Goal: Information Seeking & Learning: Learn about a topic

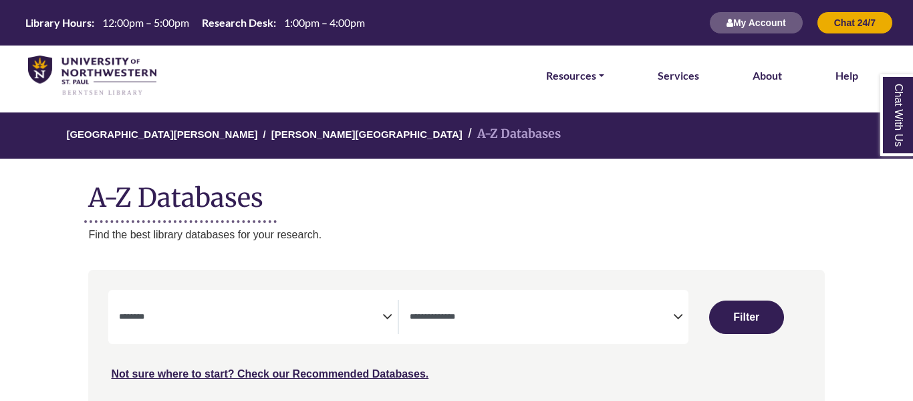
select select "Database Subject Filter"
select select "Database Types Filter"
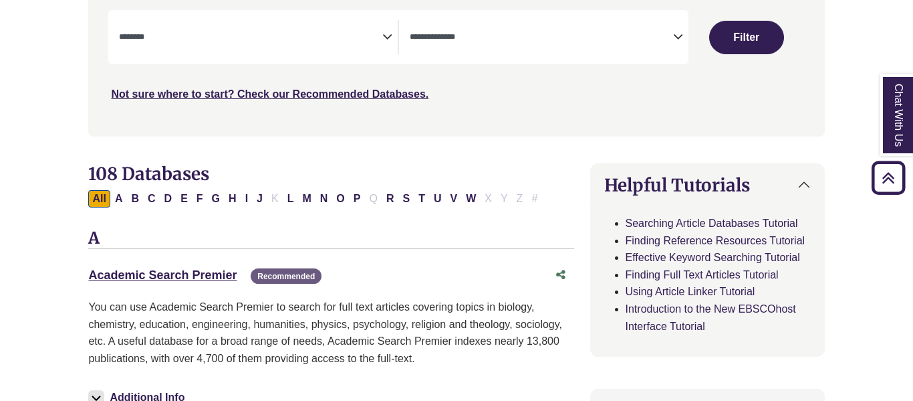
scroll to position [282, 0]
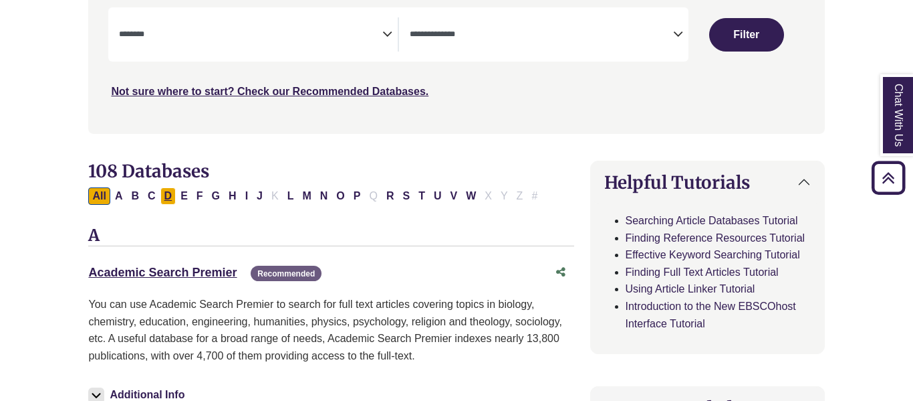
click at [164, 191] on button "D" at bounding box center [168, 195] width 16 height 17
select select "Database Subject Filter"
select select "Database Types Filter"
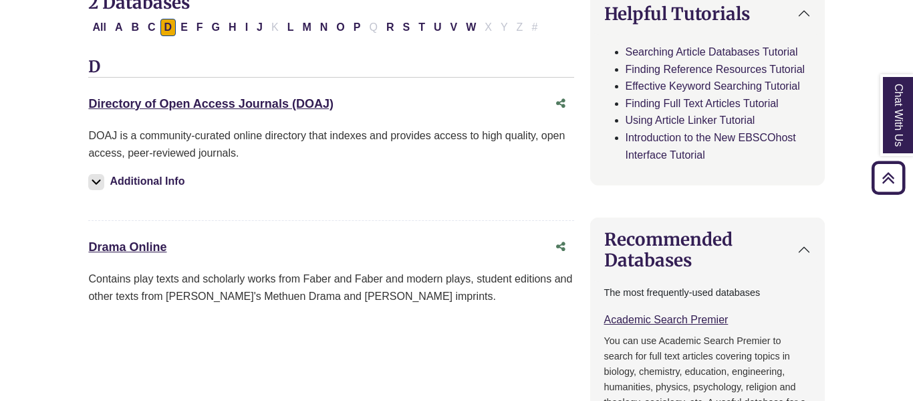
scroll to position [453, 0]
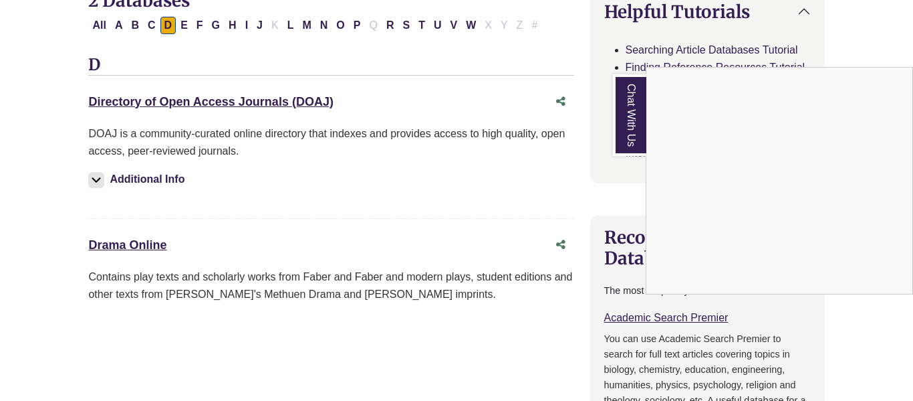
click at [147, 248] on div "Chat With Us" at bounding box center [456, 200] width 913 height 401
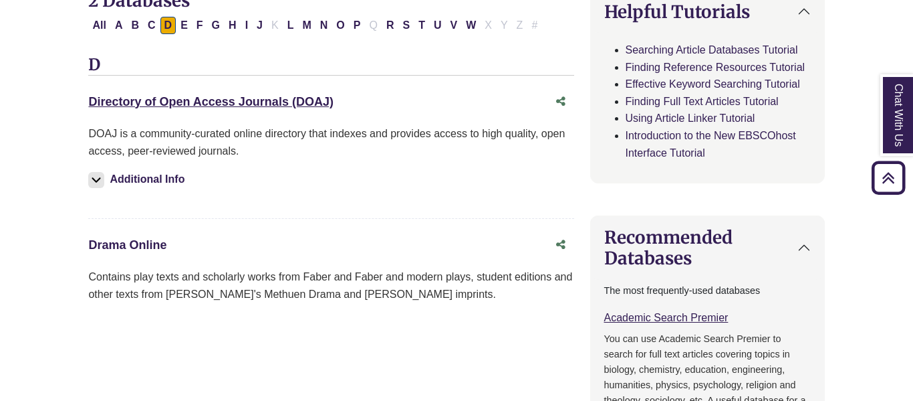
click at [154, 243] on link "Drama Online This link opens in a new window" at bounding box center [127, 244] width 78 height 13
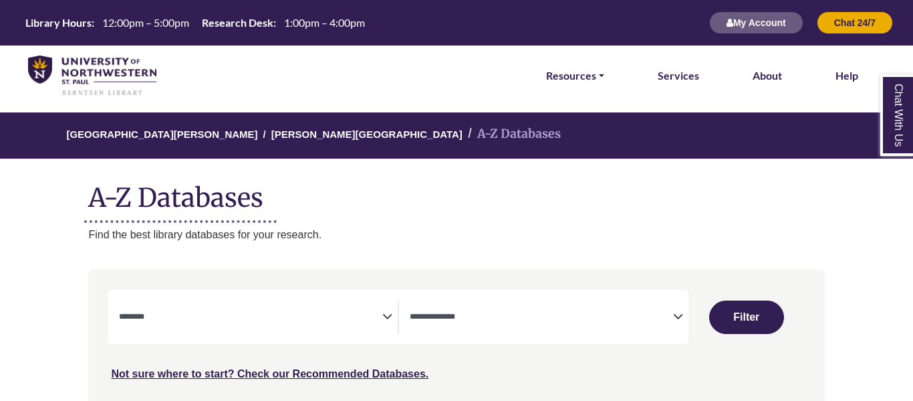
select select "Database Subject Filter"
select select "Database Types Filter"
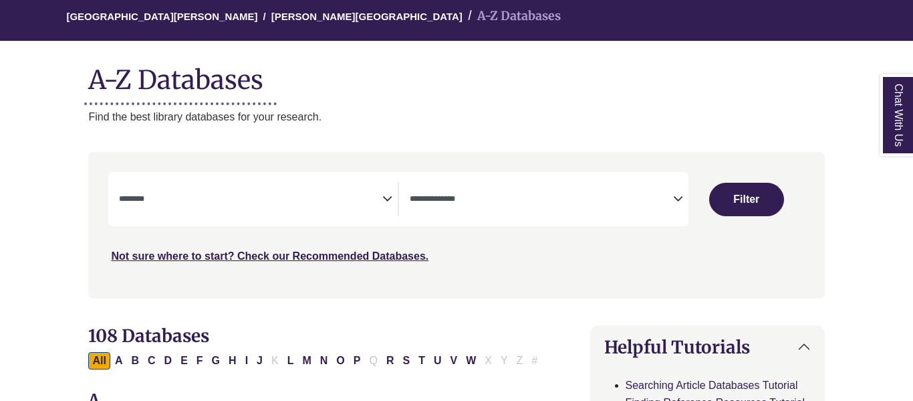
scroll to position [208, 0]
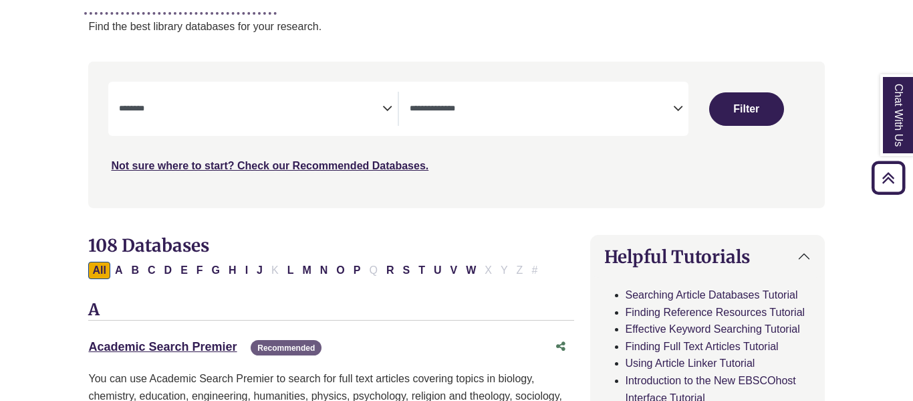
click at [387, 110] on icon "Search filters" at bounding box center [388, 106] width 10 height 20
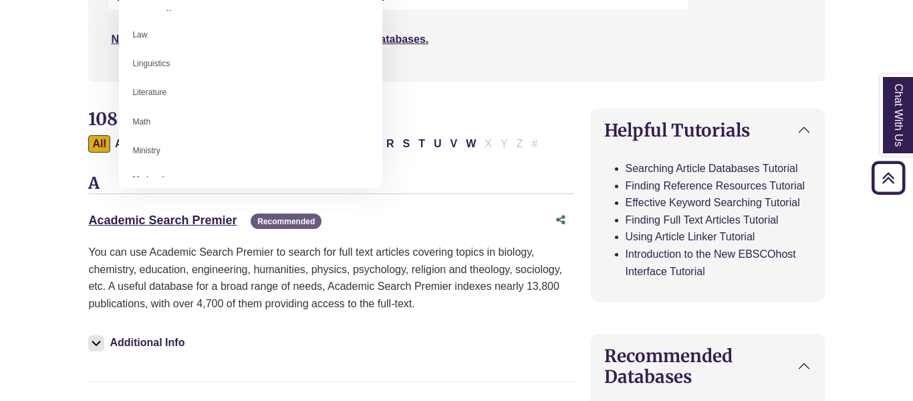
scroll to position [715, 0]
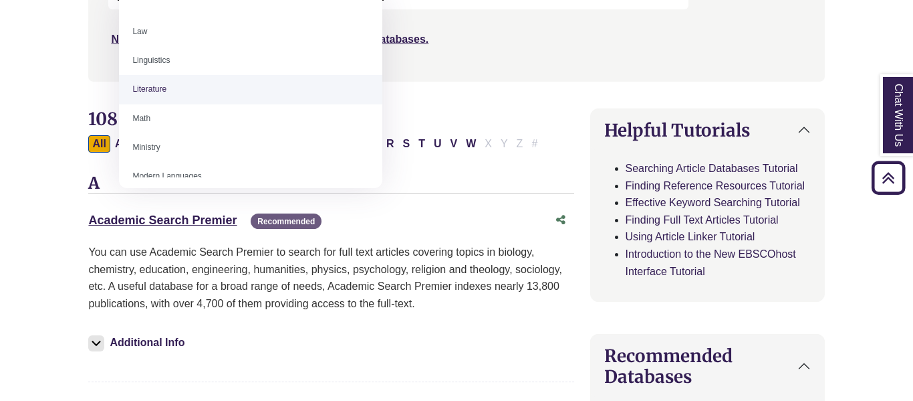
select select "*****"
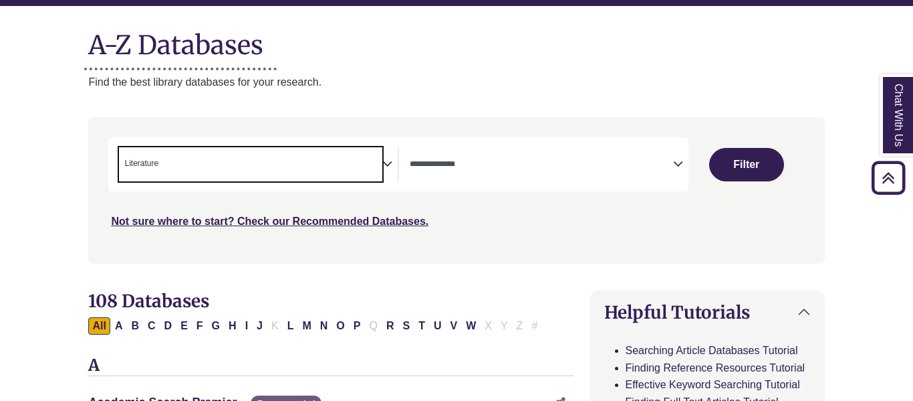
scroll to position [117, 0]
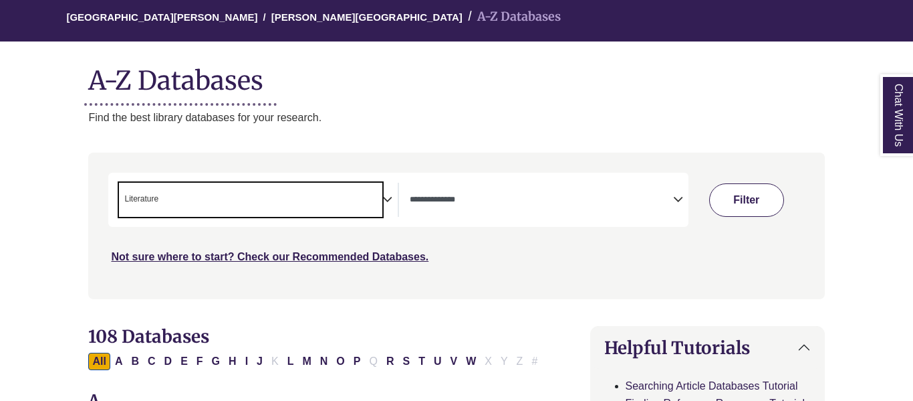
click at [732, 201] on button "Filter" at bounding box center [747, 199] width 75 height 33
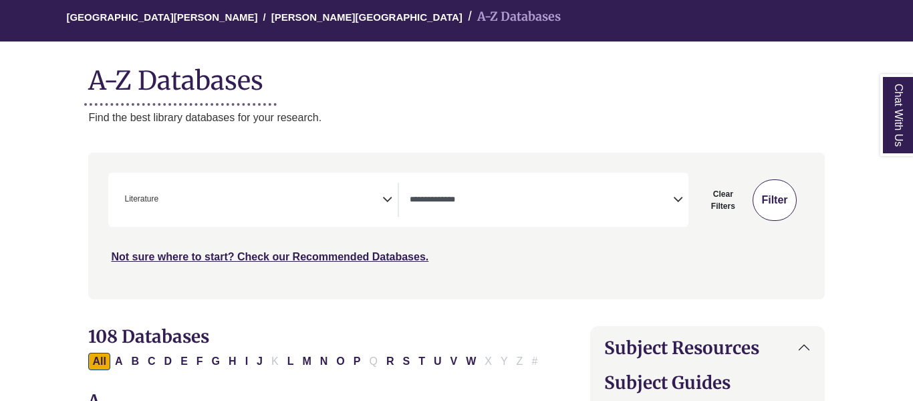
select select "Database Types Filter"
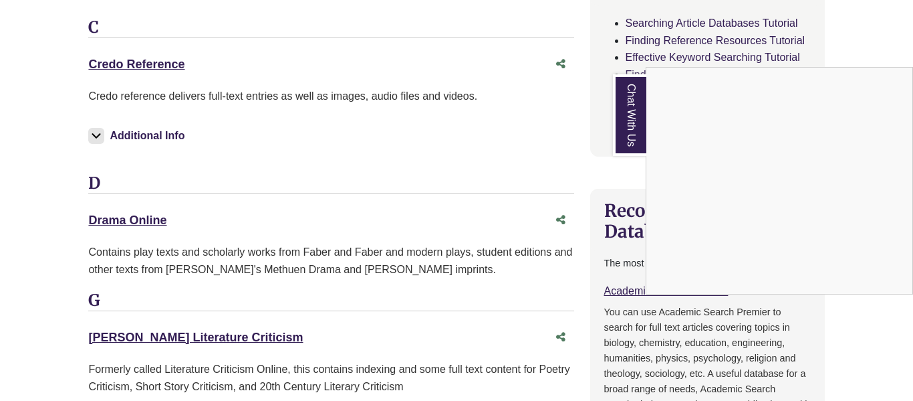
scroll to position [735, 0]
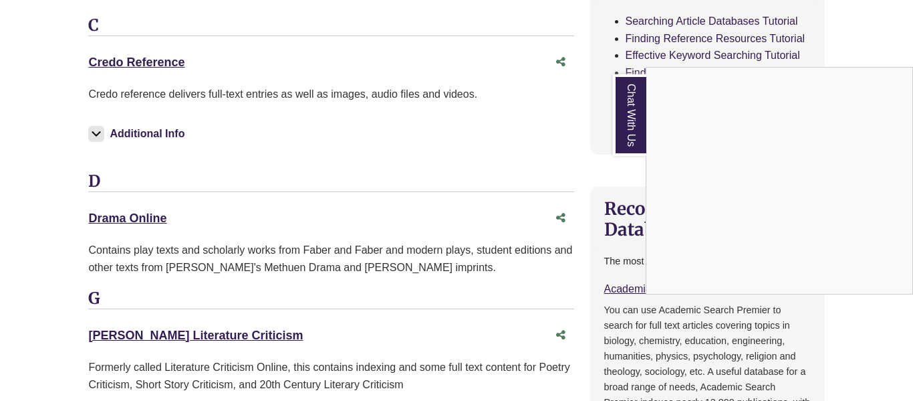
click at [114, 217] on div "Chat With Us" at bounding box center [456, 200] width 913 height 401
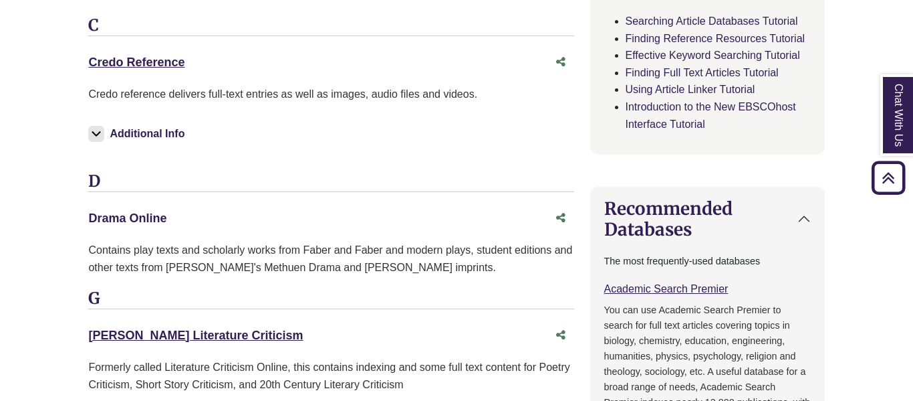
click at [148, 211] on link "Drama Online This link opens in a new window" at bounding box center [127, 217] width 78 height 13
